Goal: Task Accomplishment & Management: Complete application form

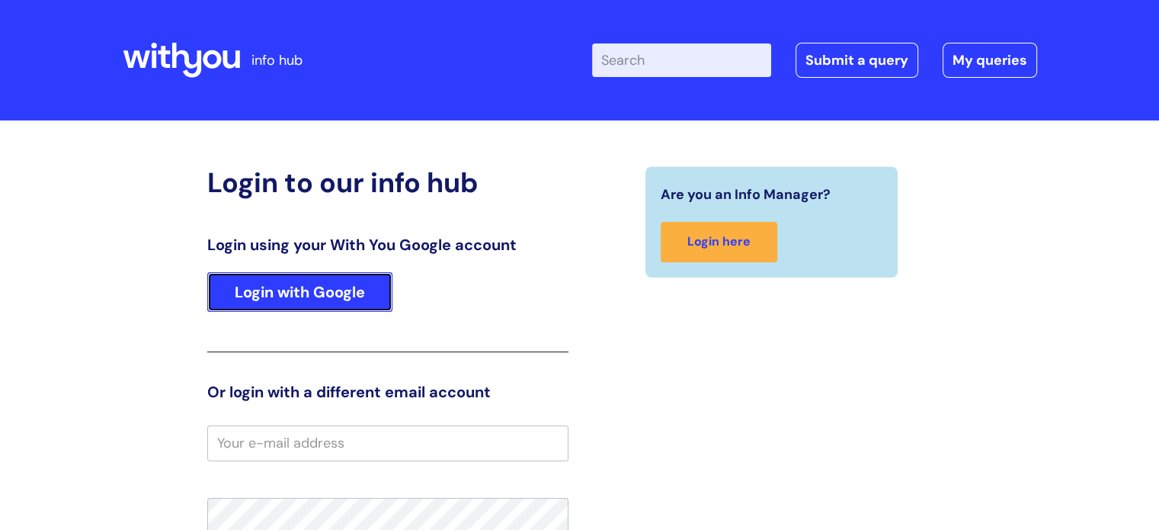
click at [255, 280] on link "Login with Google" at bounding box center [299, 292] width 185 height 40
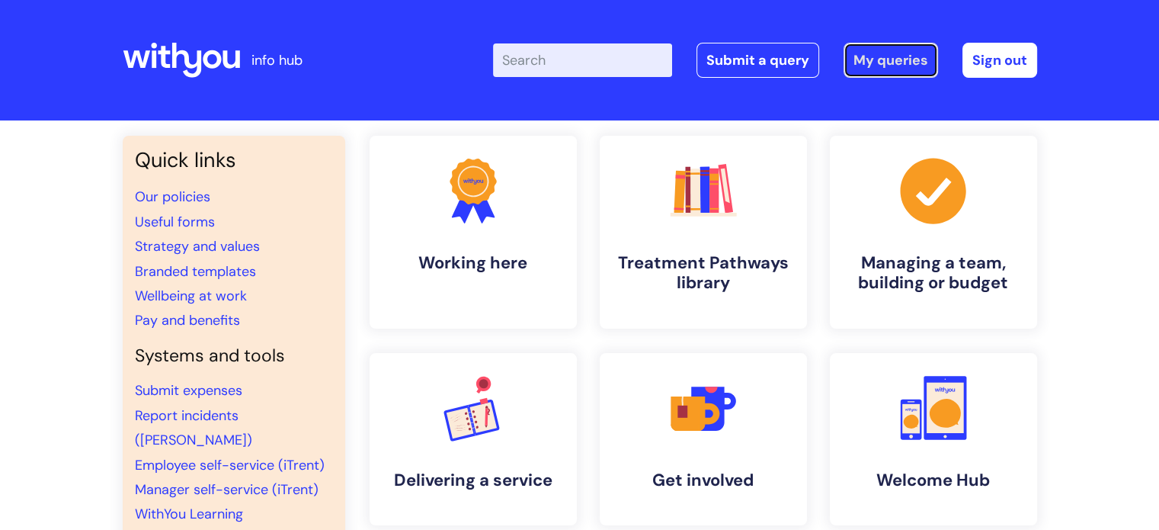
click at [896, 53] on link "My queries" at bounding box center [891, 60] width 94 height 35
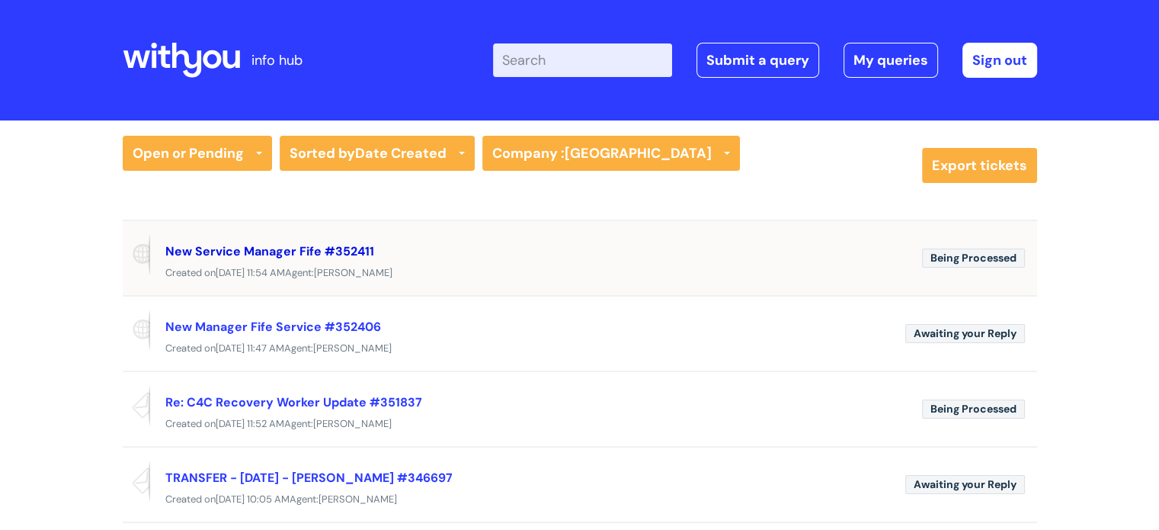
click at [328, 250] on link "New Service Manager Fife #352411" at bounding box center [269, 251] width 209 height 16
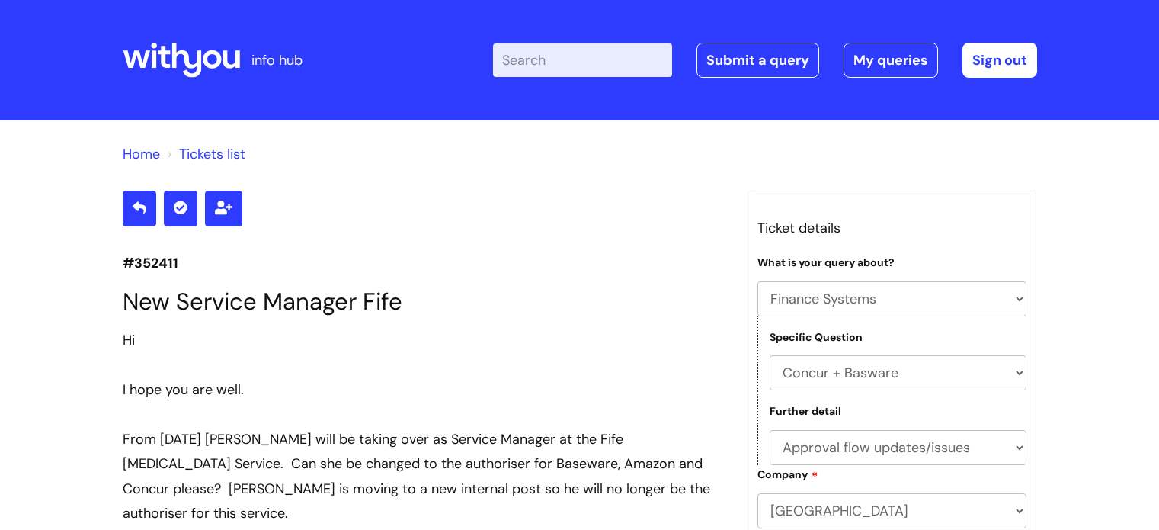
select select "Finance Systems"
select select "Concur + Basware"
select select "Approval flow updates/issues"
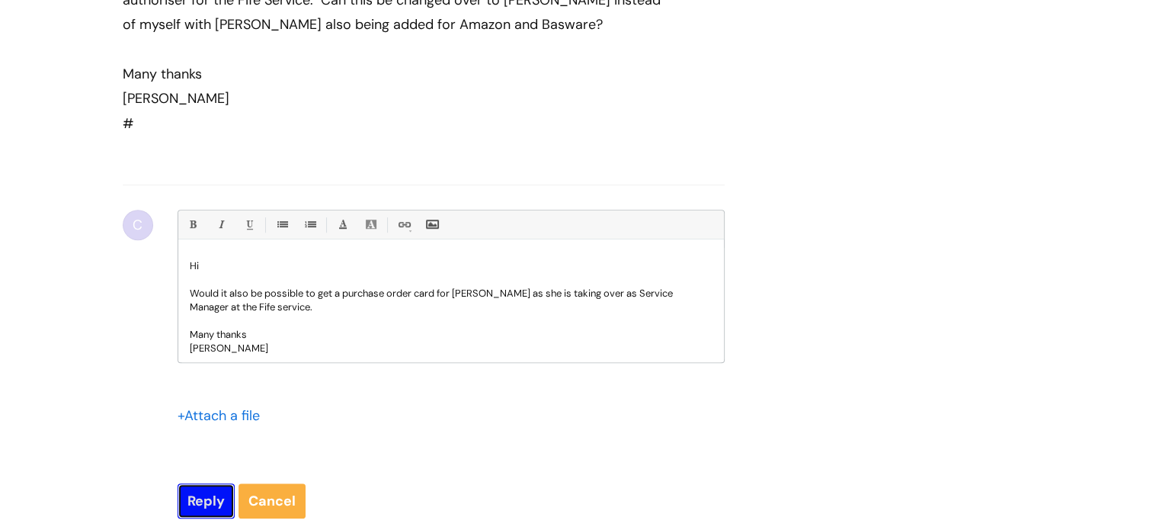
click at [214, 495] on input "Reply" at bounding box center [206, 500] width 57 height 35
type input "Please Wait..."
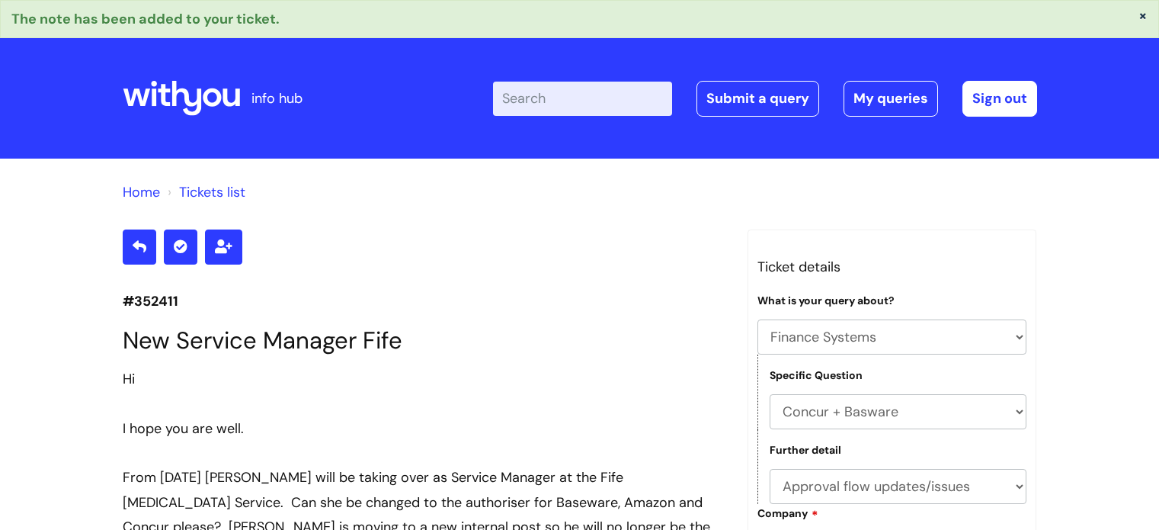
select select "Finance Systems"
select select "Concur + Basware"
select select "Approval flow updates/issues"
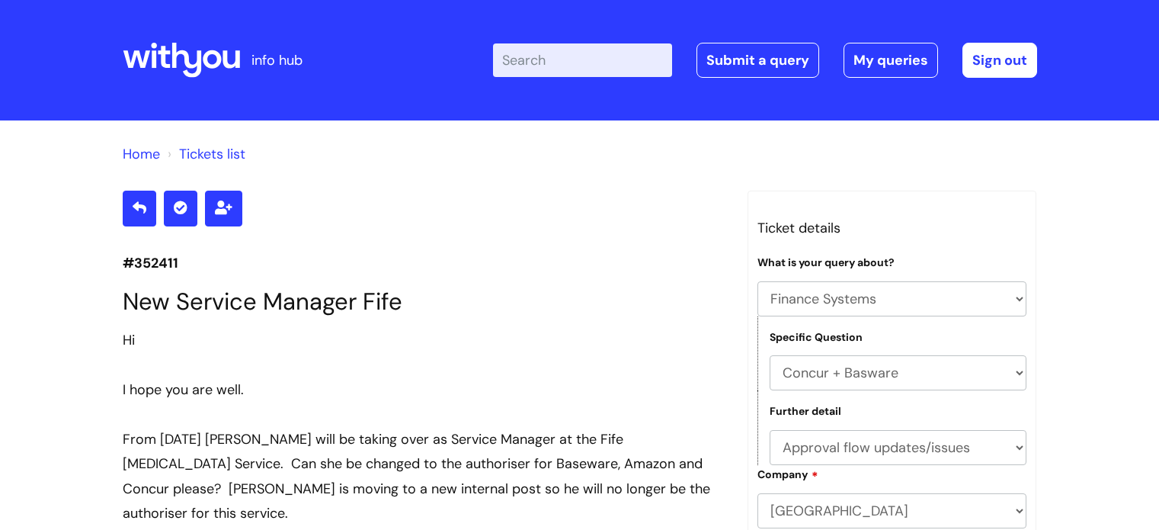
select select "Finance Systems"
select select "Concur + Basware"
select select "Approval flow updates/issues"
click at [786, 56] on link "Submit a query" at bounding box center [757, 60] width 123 height 35
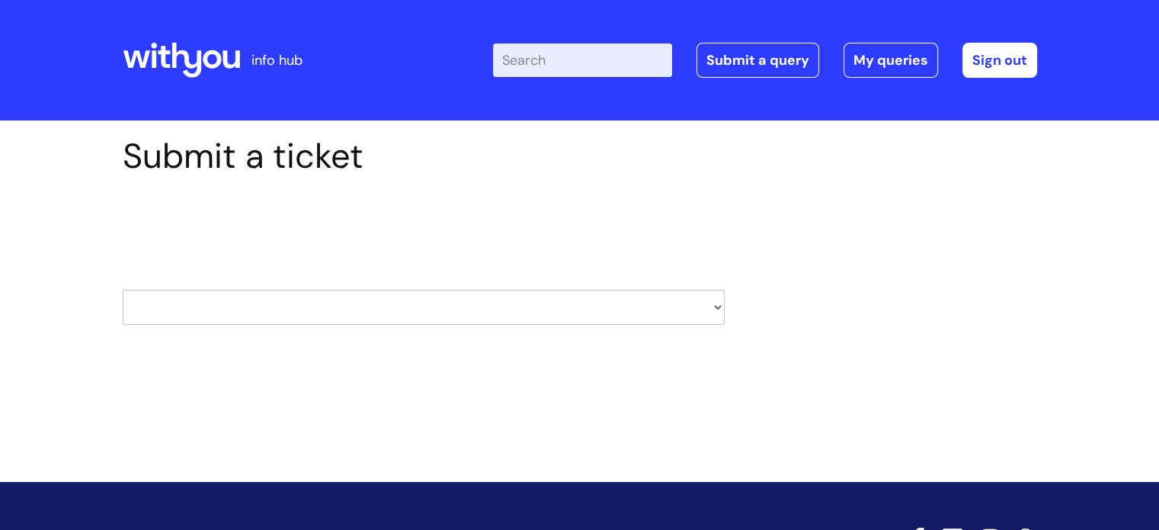
click at [706, 307] on select "HR / People IT and Support Clinical Drug Alerts Finance Accounts Data Support T…" at bounding box center [424, 307] width 602 height 35
select select "learning_and_development"
click at [123, 290] on select "HR / People IT and Support Clinical Drug Alerts Finance Accounts Data Support T…" at bounding box center [424, 307] width 602 height 35
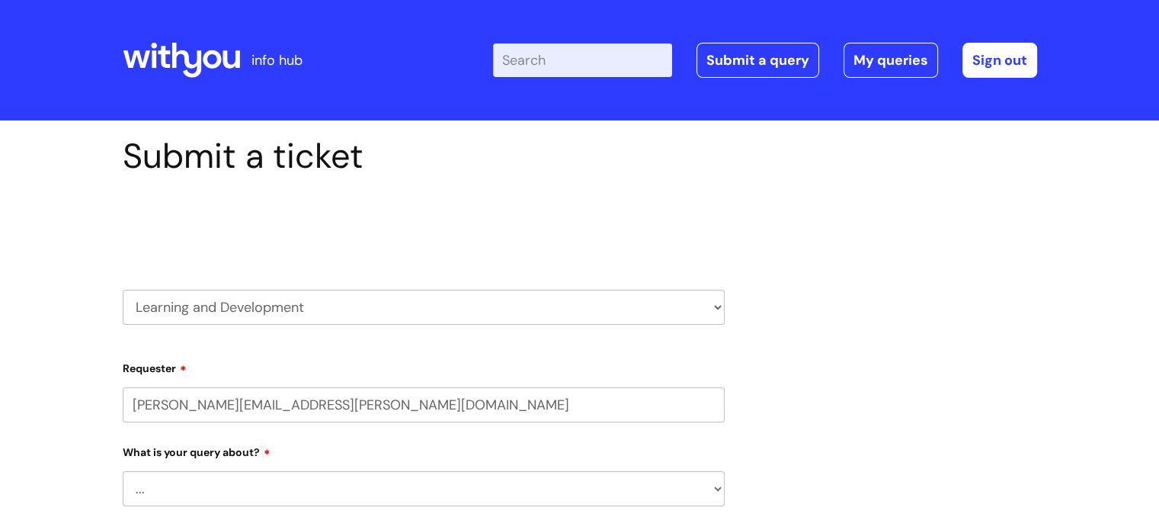
select select "80004157237"
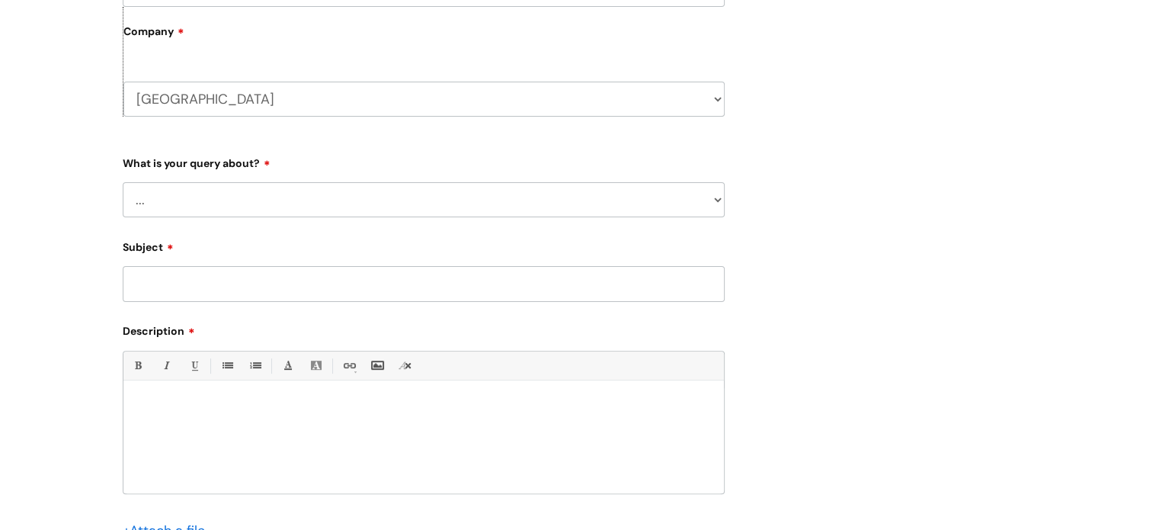
scroll to position [418, 0]
click at [710, 196] on select "... Question about a training course or session booking Ask about apprenticeshi…" at bounding box center [424, 197] width 602 height 35
select select "Question about a training course or session booking"
click at [123, 180] on select "... Question about a training course or session booking Ask about apprenticeshi…" at bounding box center [424, 197] width 602 height 35
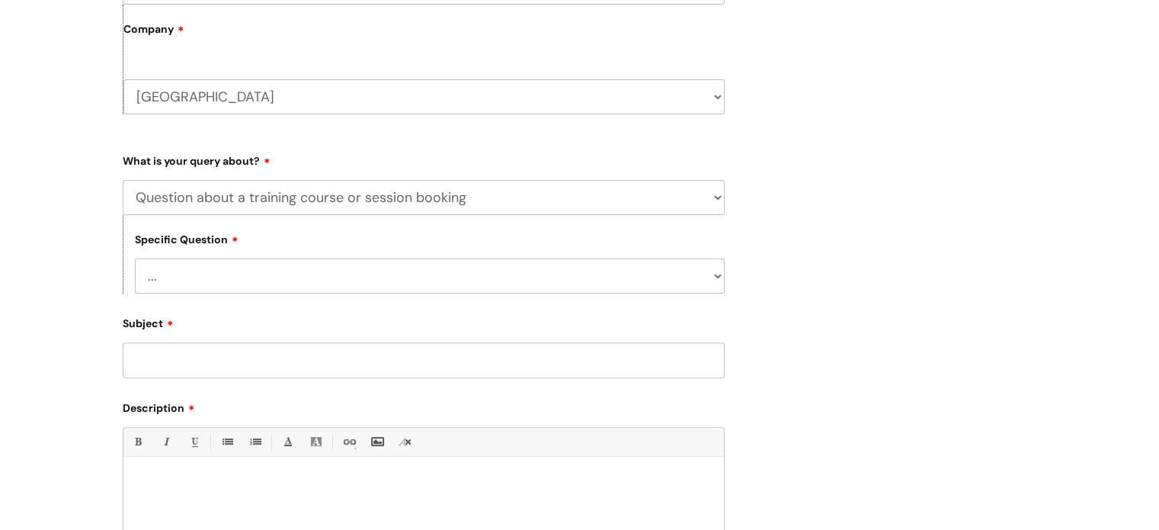
click at [527, 274] on select "... Training booking request Training dates/timetable Enquiry about a topic or …" at bounding box center [430, 275] width 590 height 35
select select "Enquiry about a topic or course not listed"
click at [135, 259] on select "... Training booking request Training dates/timetable Enquiry about a topic or …" at bounding box center [430, 275] width 590 height 35
click at [418, 358] on input "Subject" at bounding box center [424, 359] width 602 height 35
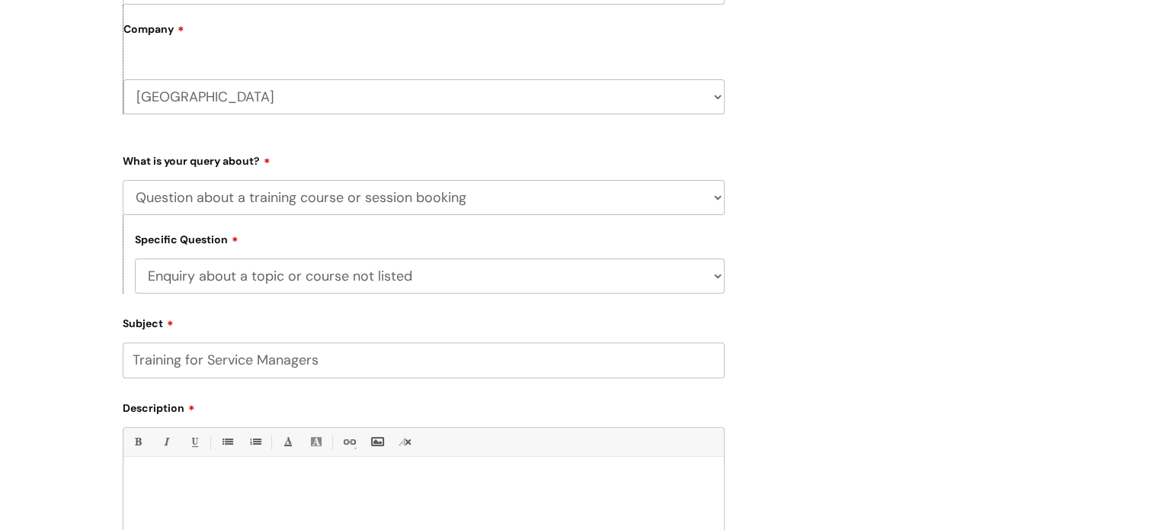
type input "Training for Service Managers"
click at [315, 478] on p at bounding box center [424, 482] width 578 height 14
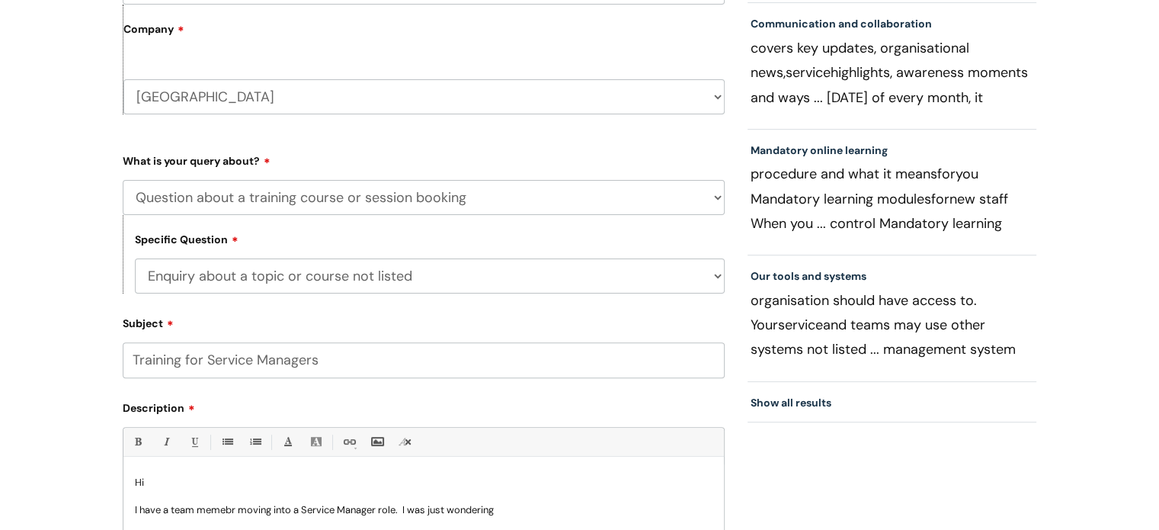
click at [216, 514] on p "I have a team memebr moving into a Service Manager role. I was just wondering" at bounding box center [424, 510] width 578 height 14
click at [610, 508] on p "I have a team member (Angela Robertson) moving into a Service Manager role. I w…" at bounding box center [424, 510] width 578 height 14
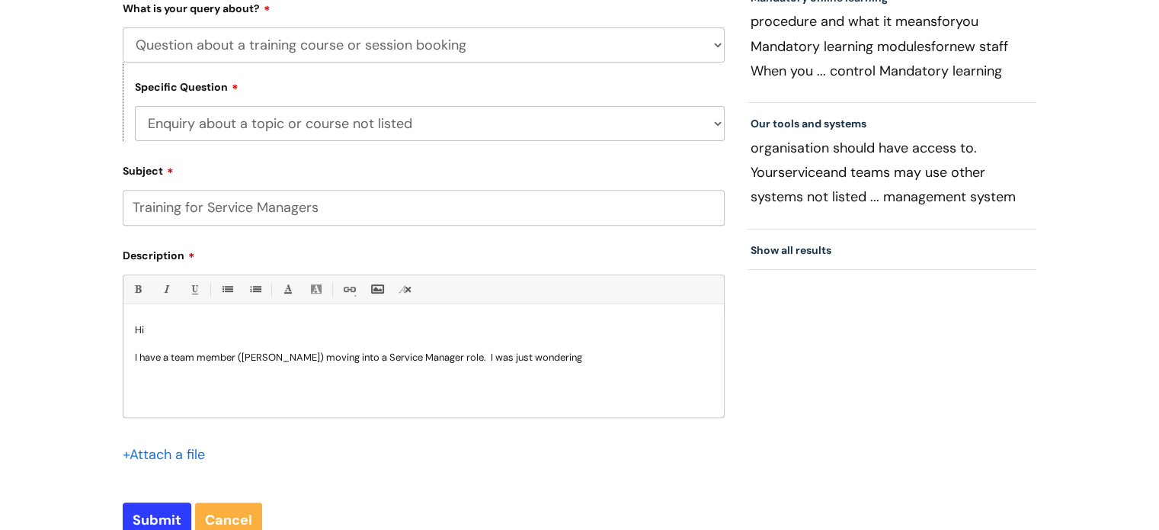
scroll to position [587, 0]
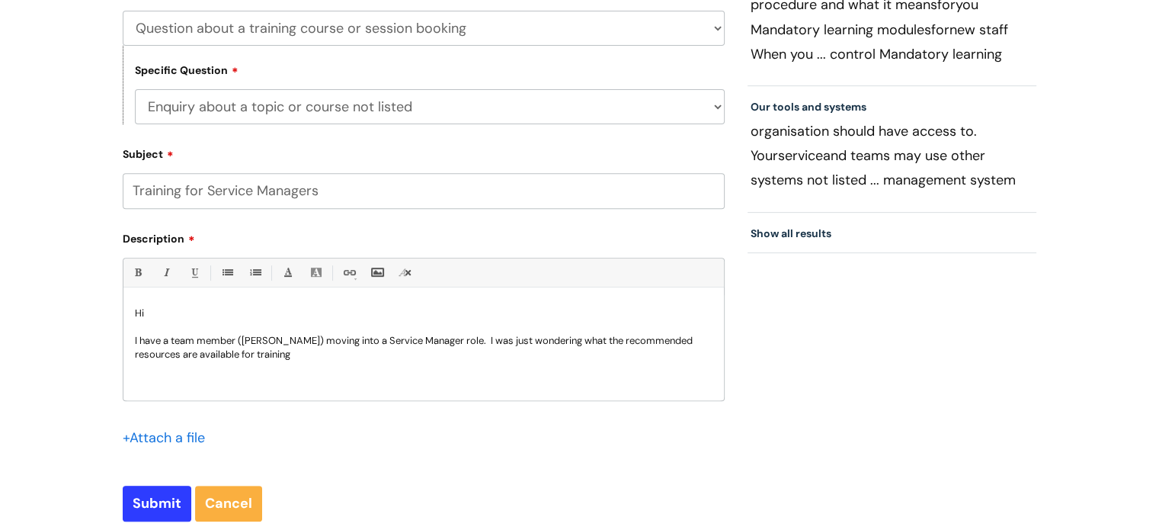
click at [634, 341] on p "I have a team member (Angela Robertson) moving into a Service Manager role. I w…" at bounding box center [424, 347] width 578 height 27
click at [706, 341] on p "I have a team member (Angela Robertson) moving into a Service Manager role. I w…" at bounding box center [424, 347] width 578 height 27
click at [142, 359] on p "I have a team member (Angela Robertson) moving into a Service Manager role. I w…" at bounding box center [424, 347] width 578 height 27
click at [173, 356] on p "I have a team member (Angela Robertson) moving into a Service Manager role. I w…" at bounding box center [424, 347] width 578 height 27
click at [387, 349] on p "I have a team member (Angela Robertson) moving into a Service Manager role. I w…" at bounding box center [424, 347] width 578 height 27
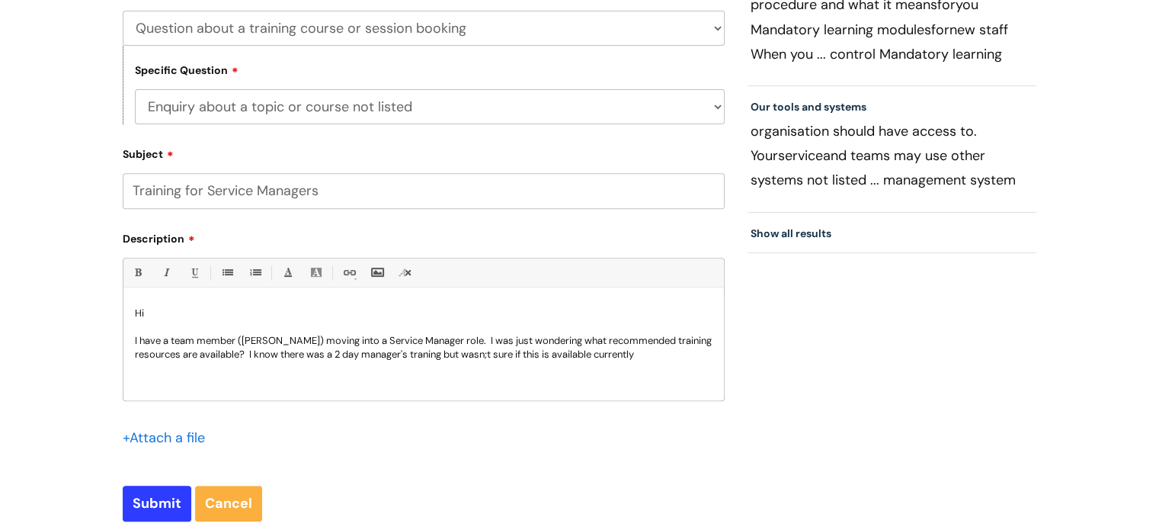
click at [472, 351] on p "I have a team member (Angela Robertson) moving into a Service Manager role. I w…" at bounding box center [424, 347] width 578 height 27
click at [530, 354] on p "I have a team member (Angela Robertson) moving into a Service Manager role. I w…" at bounding box center [424, 347] width 578 height 27
click at [523, 353] on p "I have a team member (Angela Robertson) moving into a Service Manager role. I w…" at bounding box center [424, 347] width 578 height 27
click at [690, 356] on p "I have a team member (Angela Robertson) moving into a Service Manager role. I w…" at bounding box center [424, 347] width 578 height 27
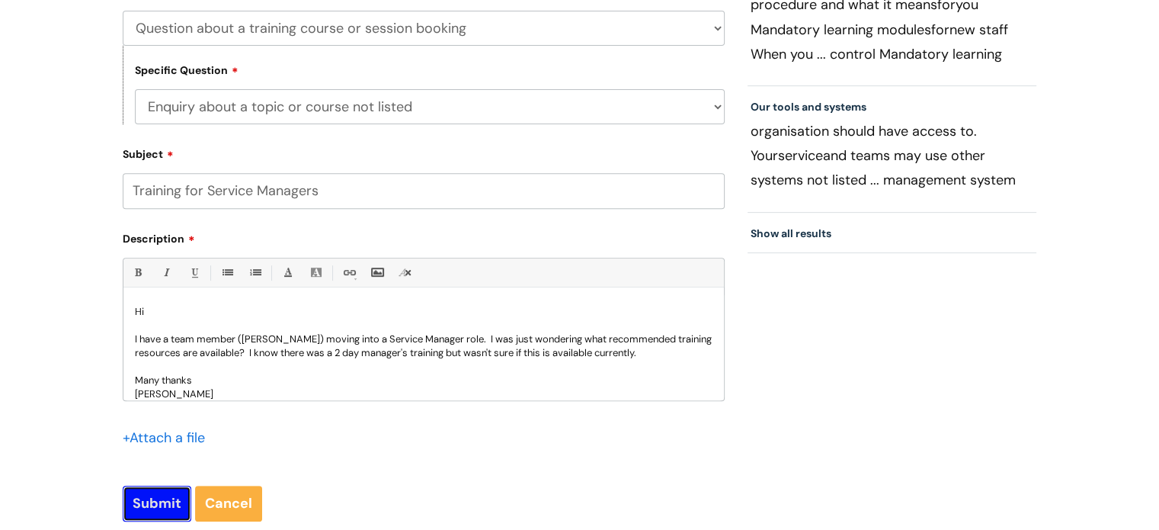
click at [166, 513] on input "Submit" at bounding box center [157, 502] width 69 height 35
type input "Please Wait..."
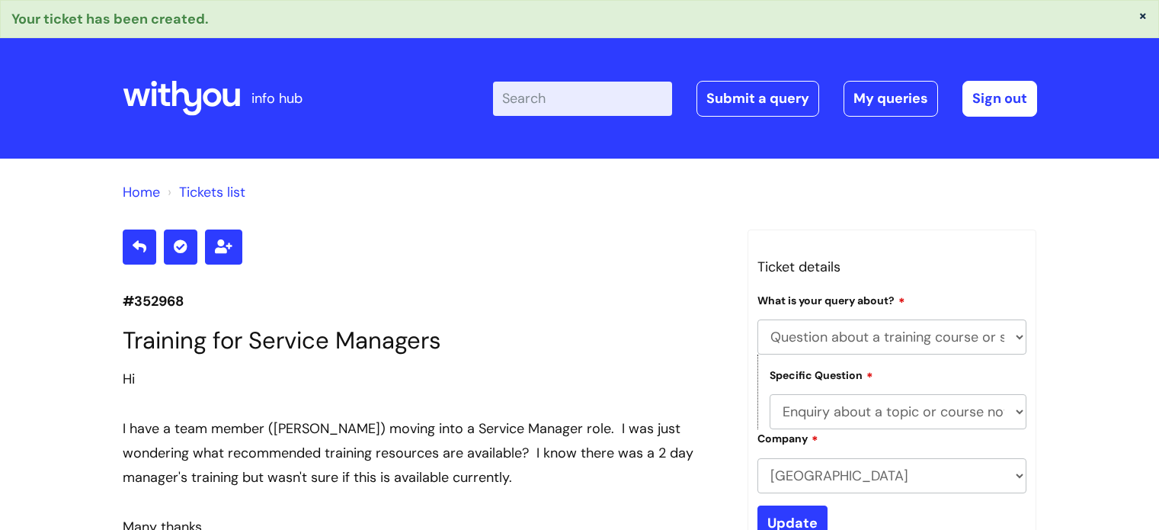
select select "Question about a training course or session booking"
select select "Enquiry about a topic or course not listed"
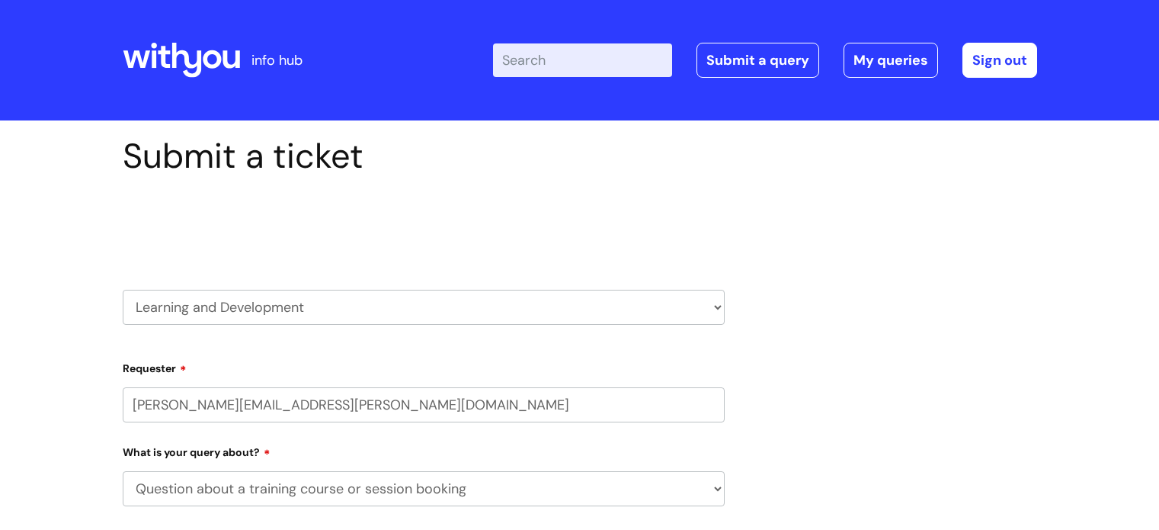
select select "Question about a training course or session booking"
select select "80004157237"
